Goal: Ask a question

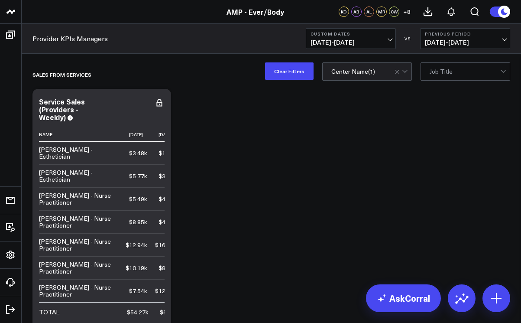
click at [391, 44] on span "[DATE] - [DATE]" at bounding box center [350, 42] width 81 height 7
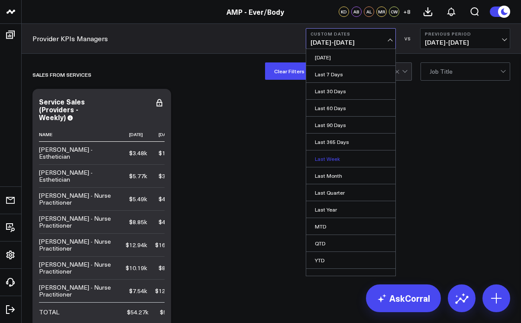
scroll to position [10, 0]
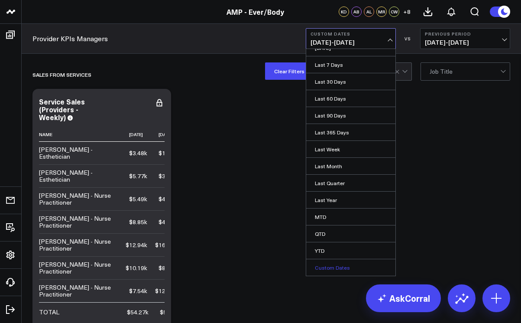
click at [332, 266] on link "Custom Dates" at bounding box center [350, 267] width 89 height 16
select select "7"
select select "2025"
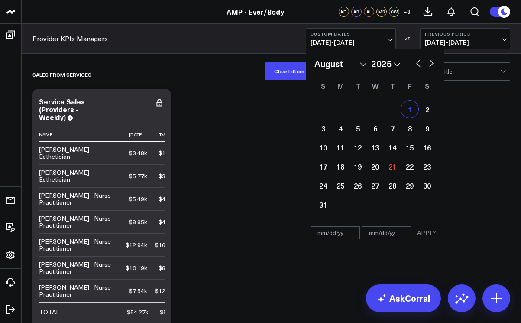
click at [410, 107] on div "1" at bounding box center [409, 108] width 17 height 17
type input "[DATE]"
select select "7"
select select "2025"
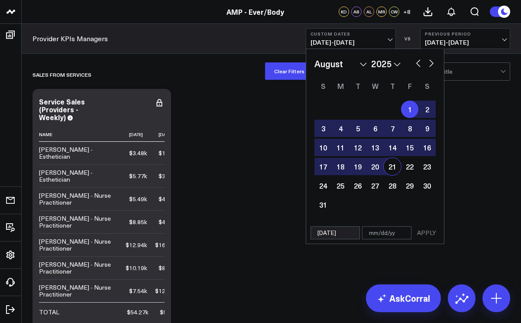
click at [394, 164] on div "21" at bounding box center [392, 166] width 17 height 17
type input "[DATE]"
select select "7"
select select "2025"
click at [423, 234] on button "APPLY" at bounding box center [426, 232] width 26 height 13
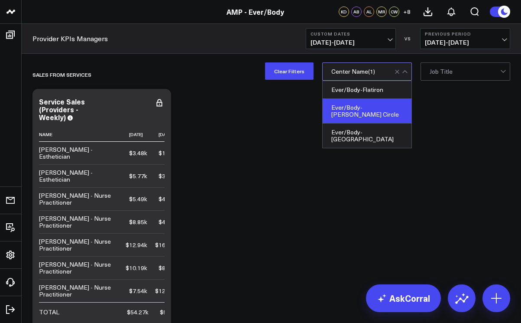
click at [405, 76] on div at bounding box center [401, 71] width 15 height 17
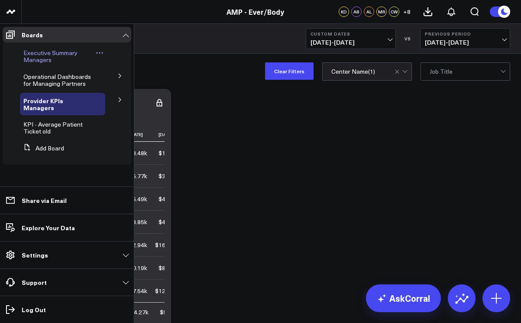
click at [41, 61] on span "Executive Summary Managers" at bounding box center [50, 55] width 54 height 15
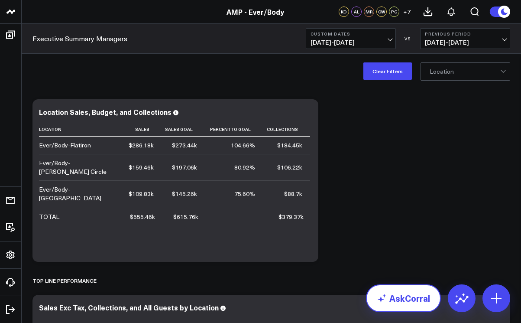
click at [413, 290] on link "AskCorral" at bounding box center [403, 298] width 75 height 28
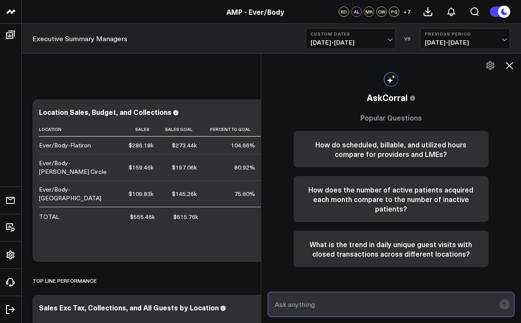
click at [310, 307] on input "text" at bounding box center [383, 304] width 223 height 16
type input "t"
type input "retail sales for [PERSON_NAME] circle"
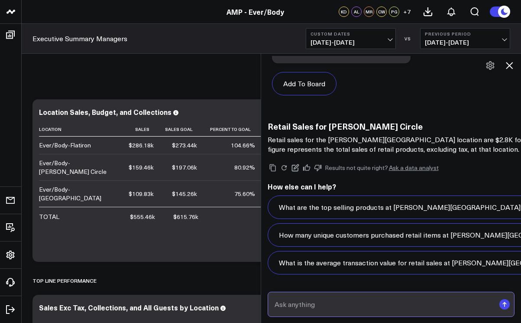
scroll to position [875, 0]
type input "utilization for [PERSON_NAME] circle"
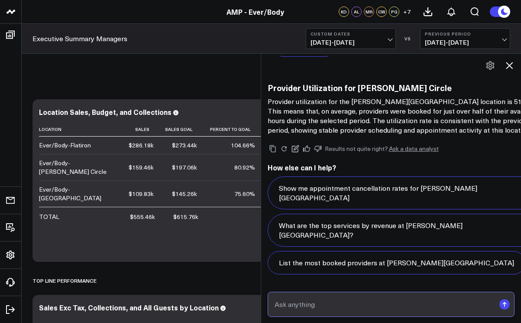
scroll to position [1675, 0]
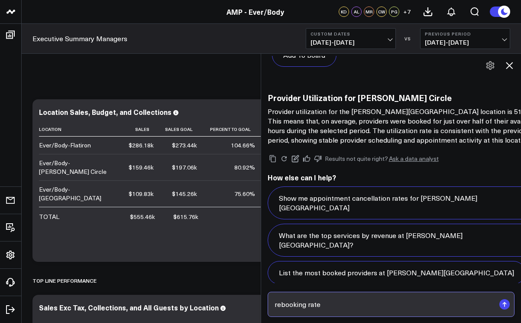
type input "rebooking rate"
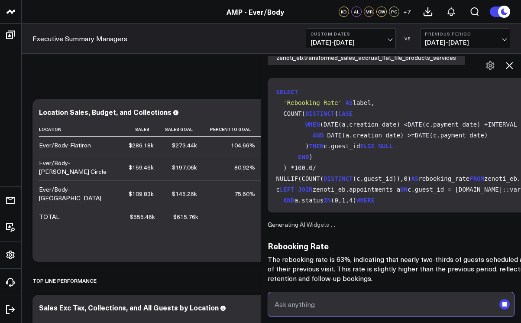
scroll to position [1929, 0]
type input "aov"
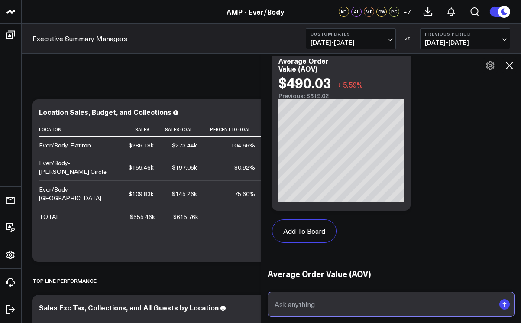
scroll to position [3688, 0]
